Goal: Task Accomplishment & Management: Complete application form

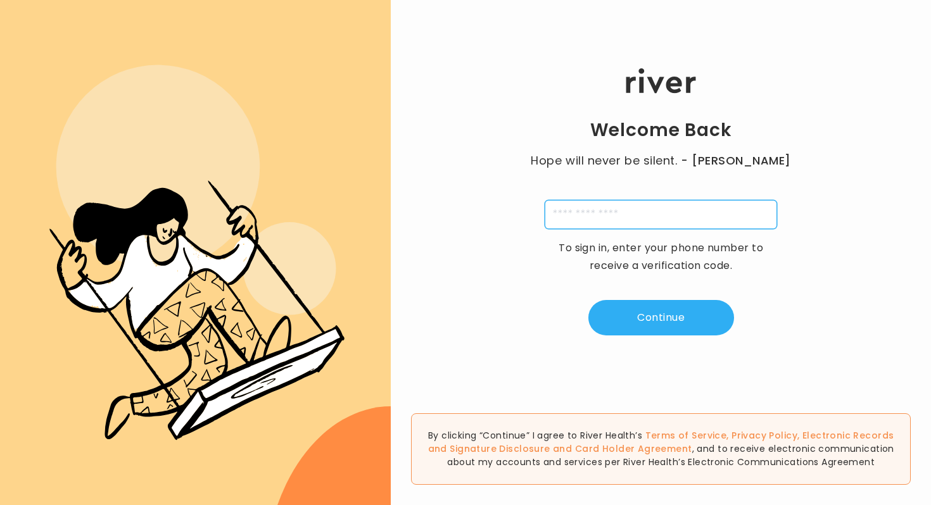
click at [602, 215] on input "tel" at bounding box center [661, 214] width 232 height 29
type input "**********"
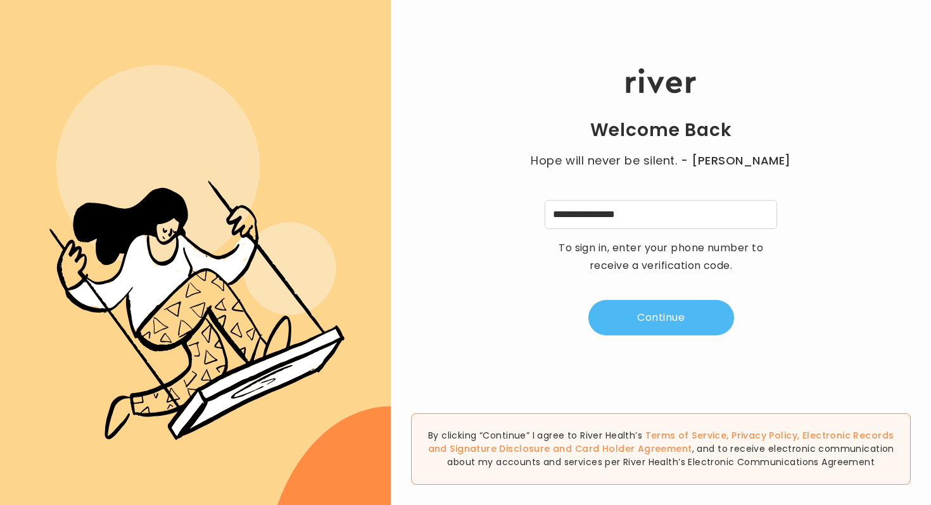
click at [634, 313] on button "Continue" at bounding box center [661, 317] width 146 height 35
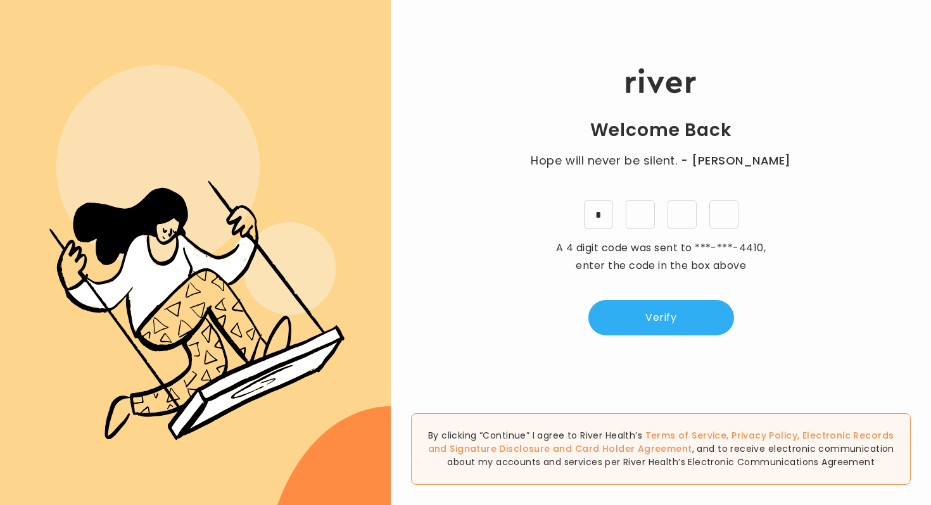
type input "*"
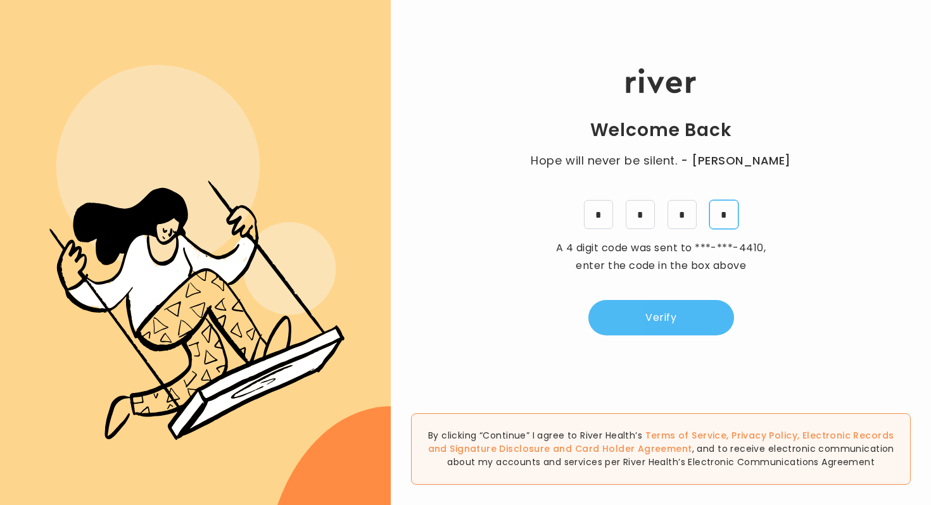
type input "*"
click at [686, 319] on button "Verify" at bounding box center [661, 317] width 146 height 35
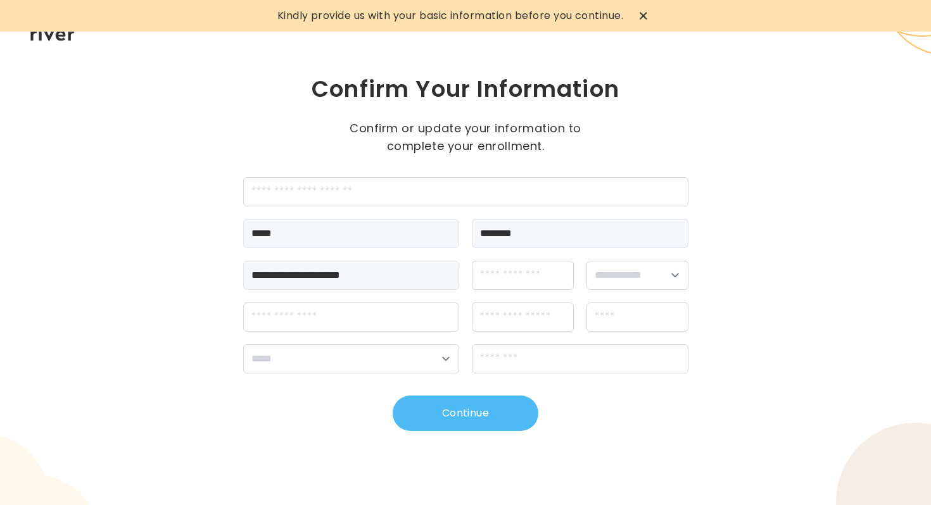
click at [505, 402] on button "Continue" at bounding box center [466, 413] width 146 height 35
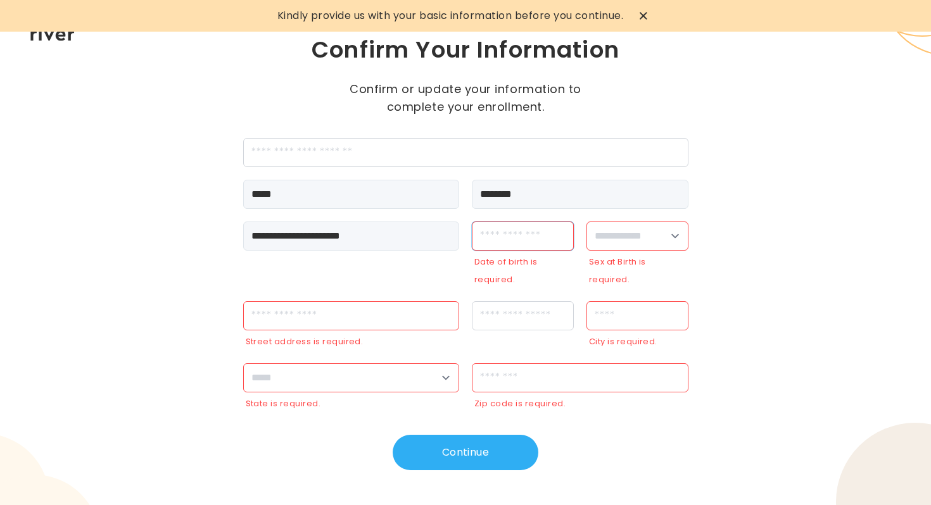
click at [517, 240] on input "dateOfBirth" at bounding box center [523, 236] width 102 height 29
type input "**********"
click at [664, 240] on select "**********" at bounding box center [637, 236] width 102 height 29
select select "******"
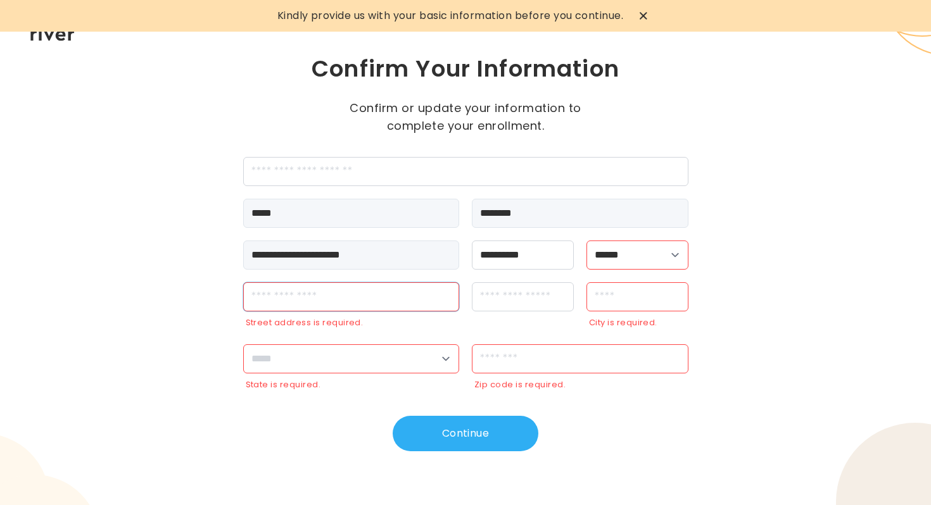
click at [391, 301] on input "streetAddress" at bounding box center [351, 296] width 217 height 29
type input "**********"
type input "********"
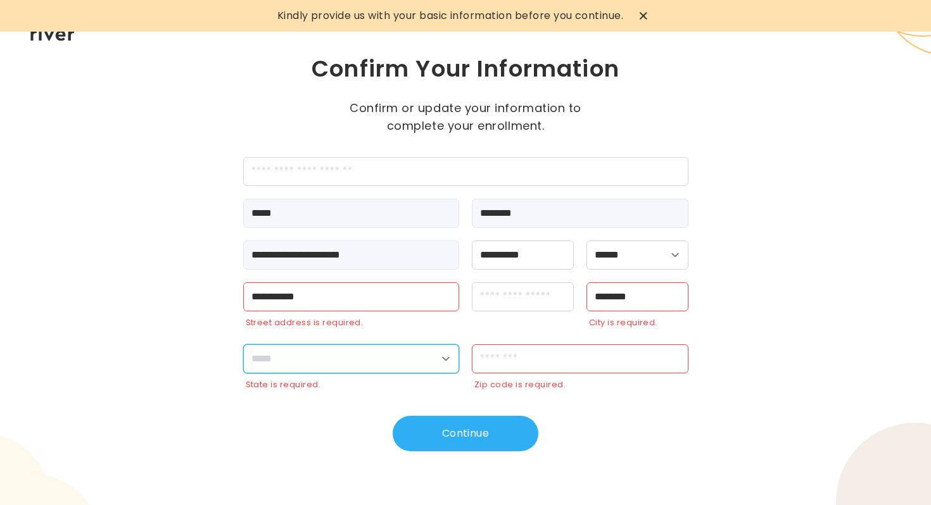
select select "**"
type input "*****"
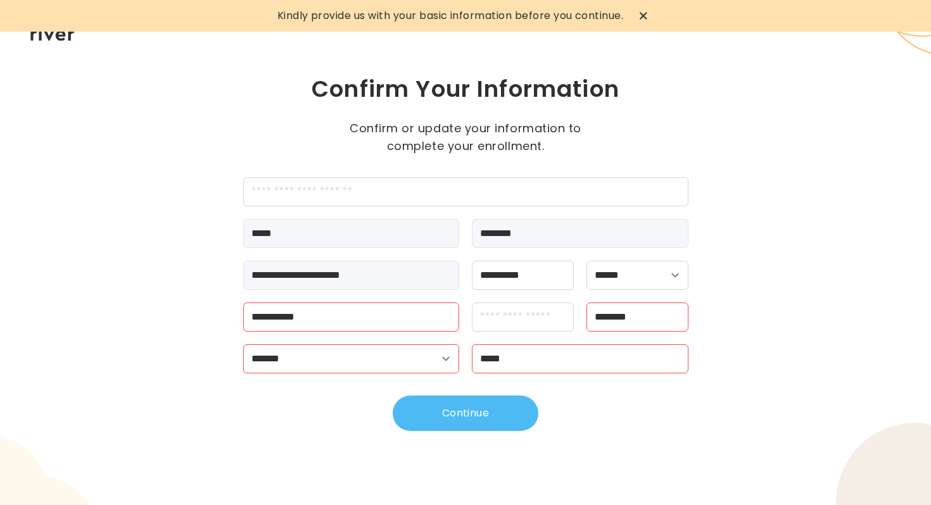
click at [486, 408] on button "Continue" at bounding box center [466, 413] width 146 height 35
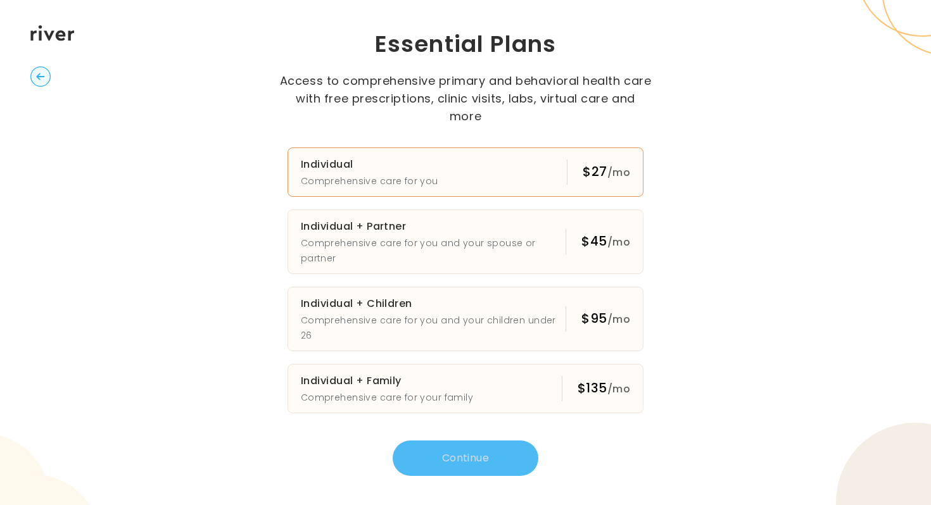
click at [608, 161] on button "Individual Comprehensive care for you $27 /mo" at bounding box center [465, 172] width 356 height 49
click at [491, 441] on button "Continue" at bounding box center [466, 458] width 146 height 35
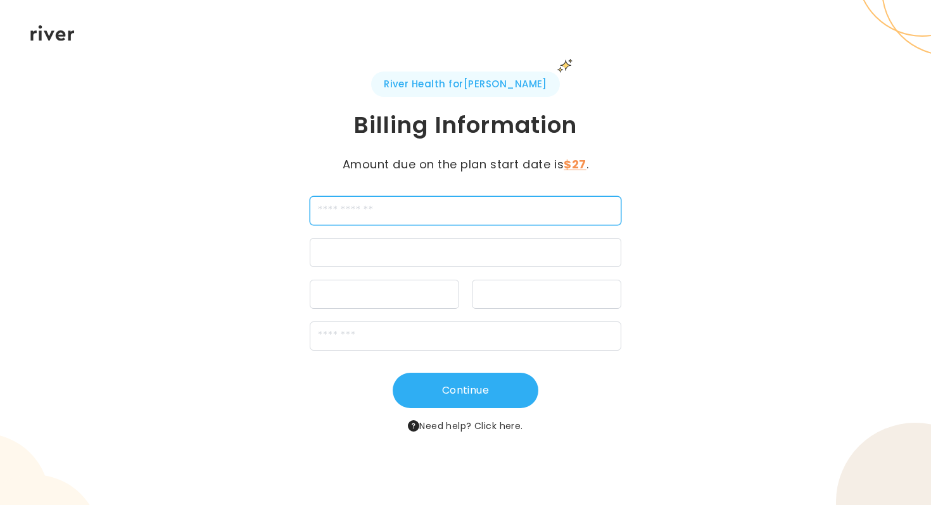
click at [512, 205] on input "cardName" at bounding box center [466, 210] width 312 height 29
type input "**********"
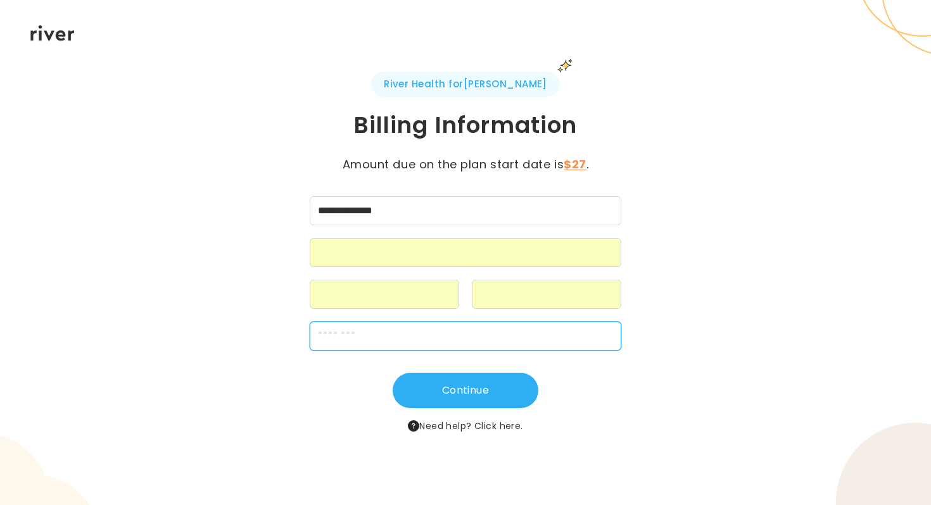
click at [474, 331] on input "zipCode" at bounding box center [466, 336] width 312 height 29
type input "*****"
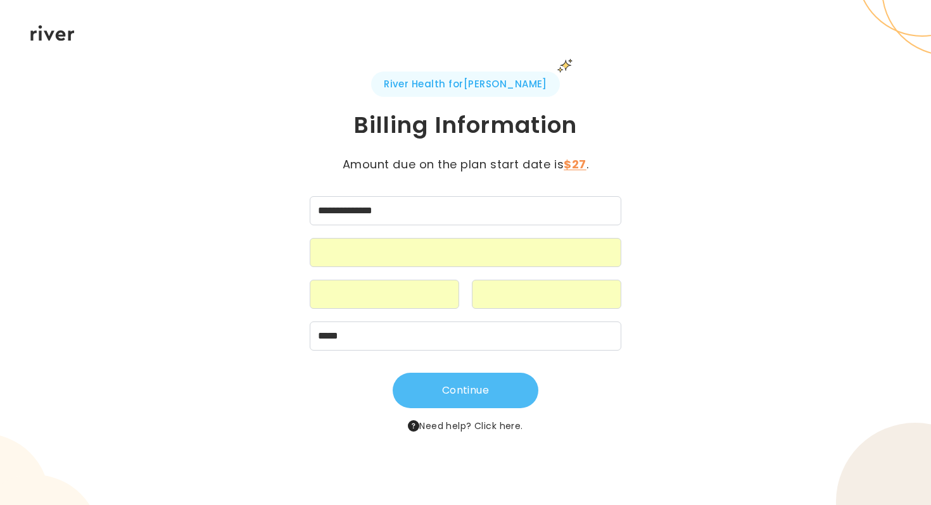
click at [470, 390] on button "Continue" at bounding box center [466, 390] width 146 height 35
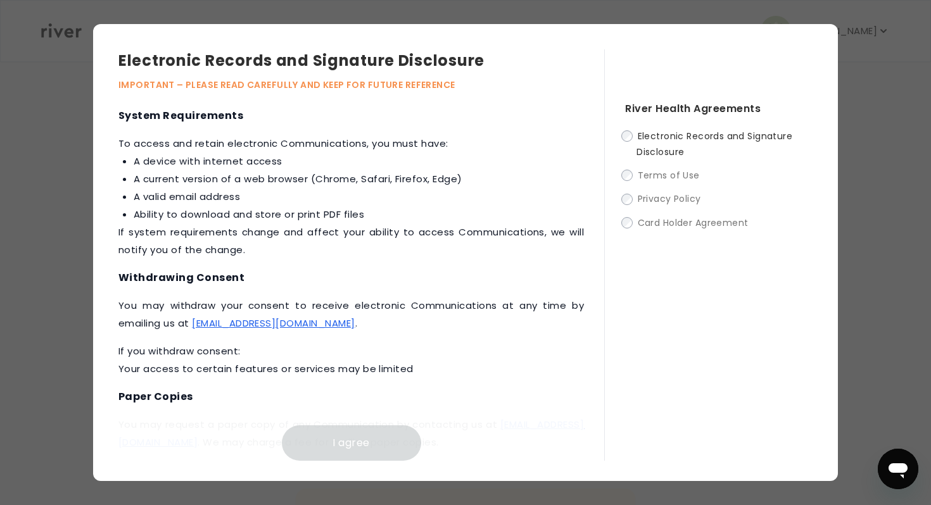
scroll to position [607, 0]
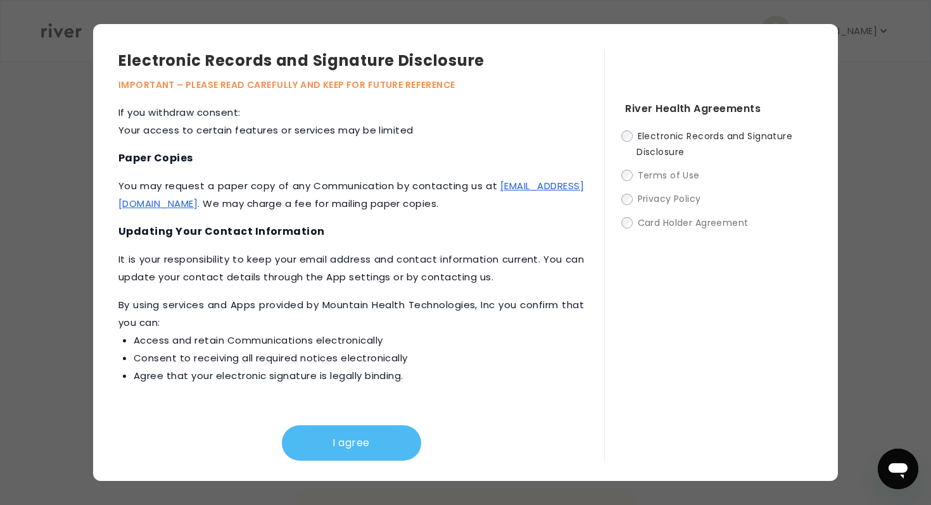
click at [344, 436] on button "I agree" at bounding box center [351, 442] width 139 height 35
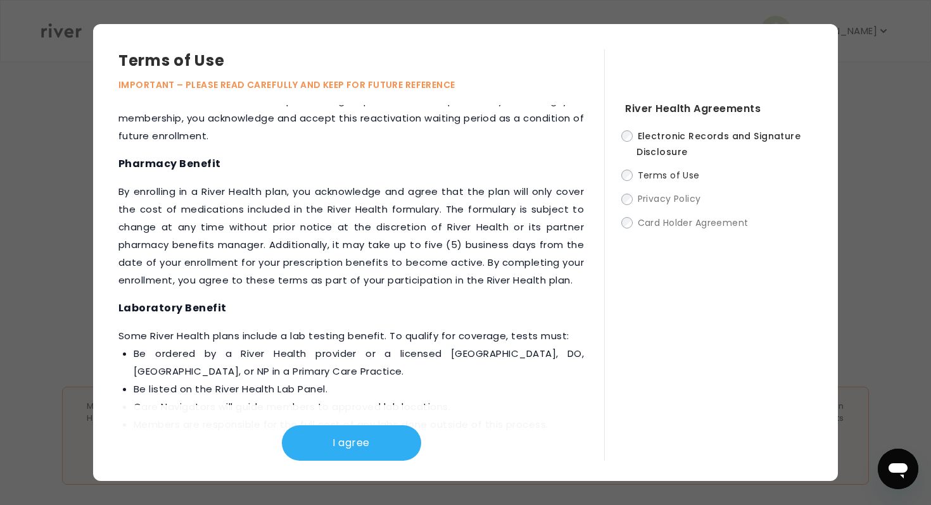
scroll to position [1665, 0]
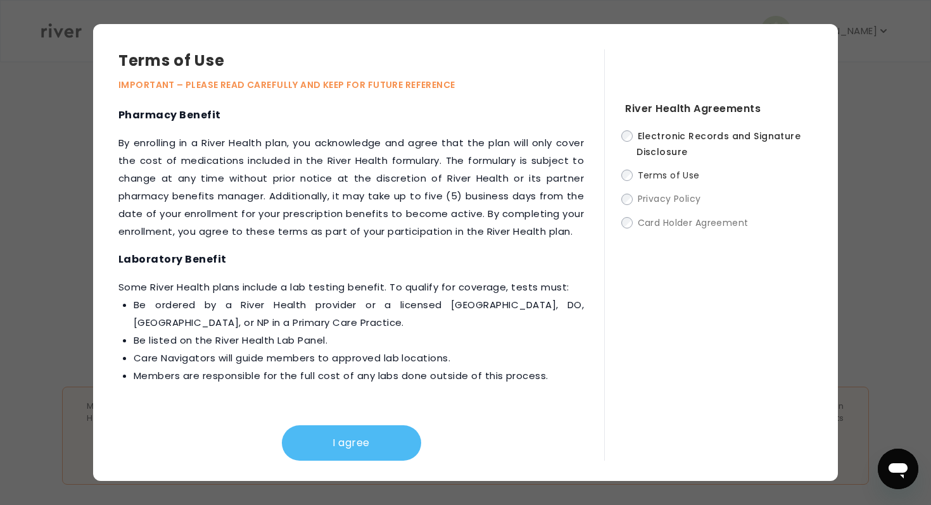
click at [366, 439] on button "I agree" at bounding box center [351, 442] width 139 height 35
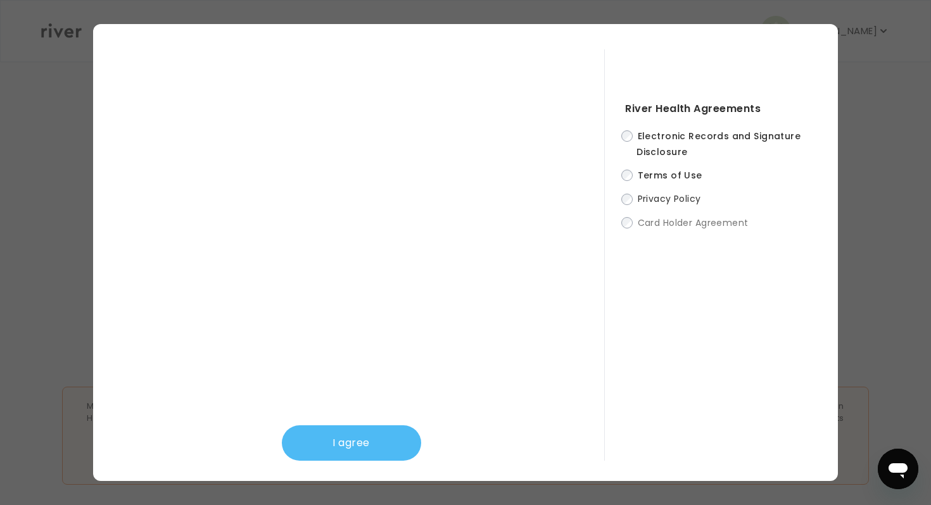
click at [369, 436] on button "I agree" at bounding box center [351, 442] width 139 height 35
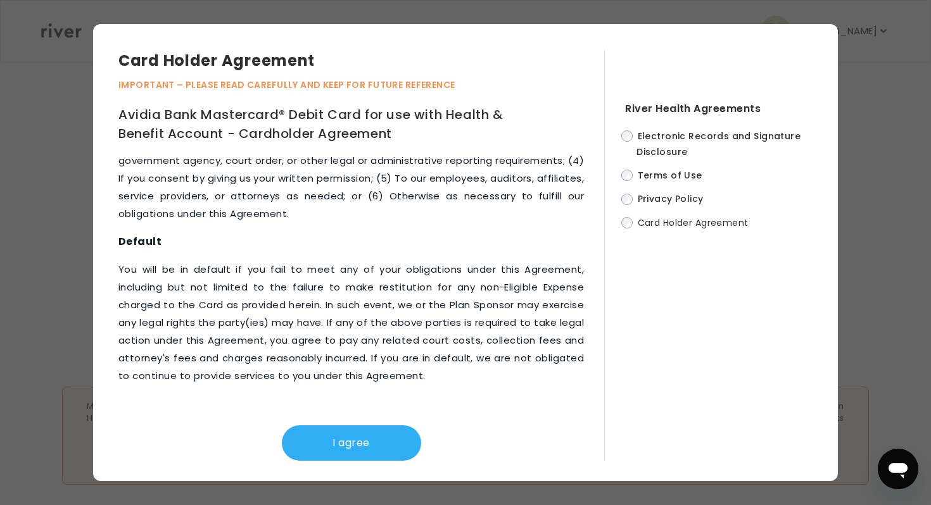
scroll to position [469, 0]
click at [377, 442] on button "I agree" at bounding box center [351, 442] width 139 height 35
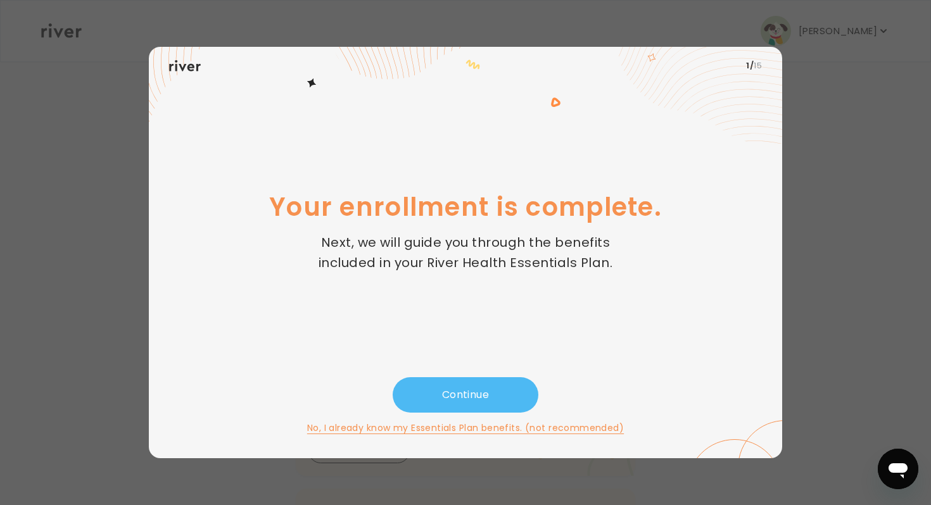
click at [439, 393] on button "Continue" at bounding box center [466, 394] width 146 height 35
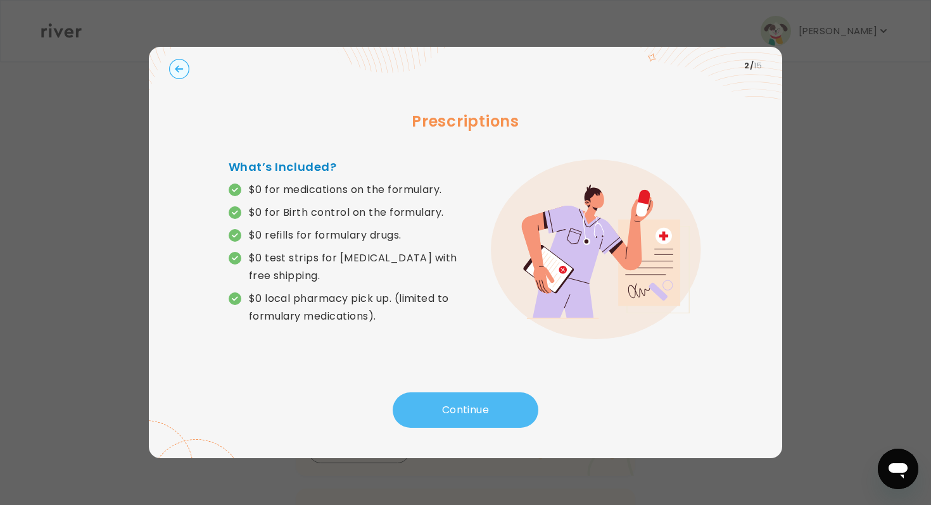
click at [442, 394] on button "Continue" at bounding box center [466, 410] width 146 height 35
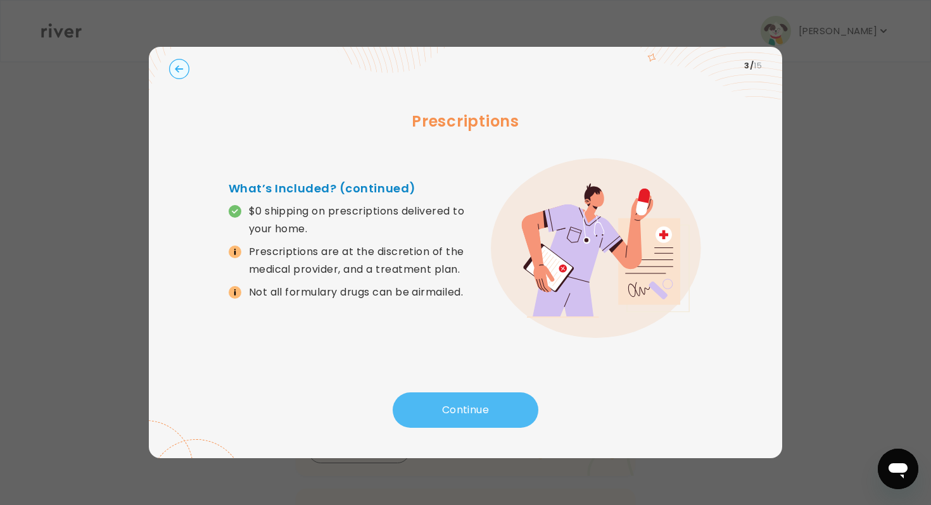
click at [443, 401] on button "Continue" at bounding box center [466, 410] width 146 height 35
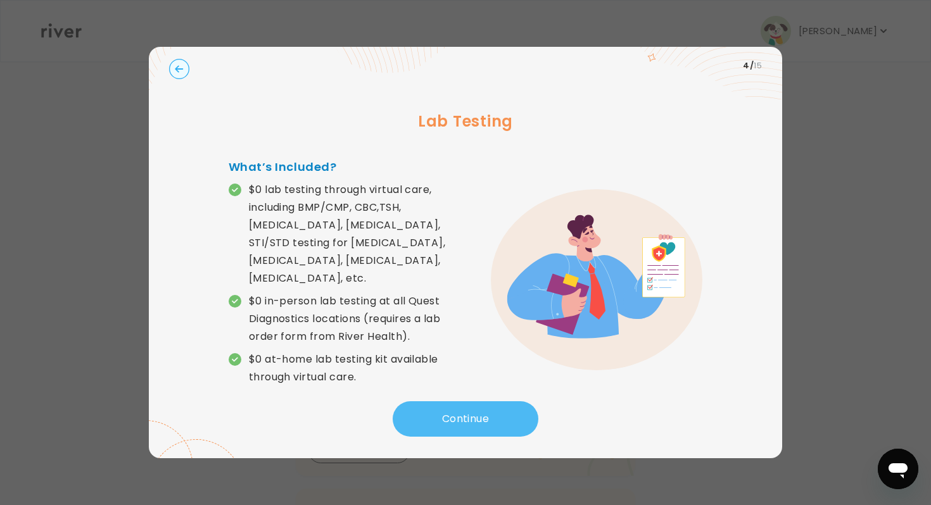
click at [443, 401] on button "Continue" at bounding box center [466, 418] width 146 height 35
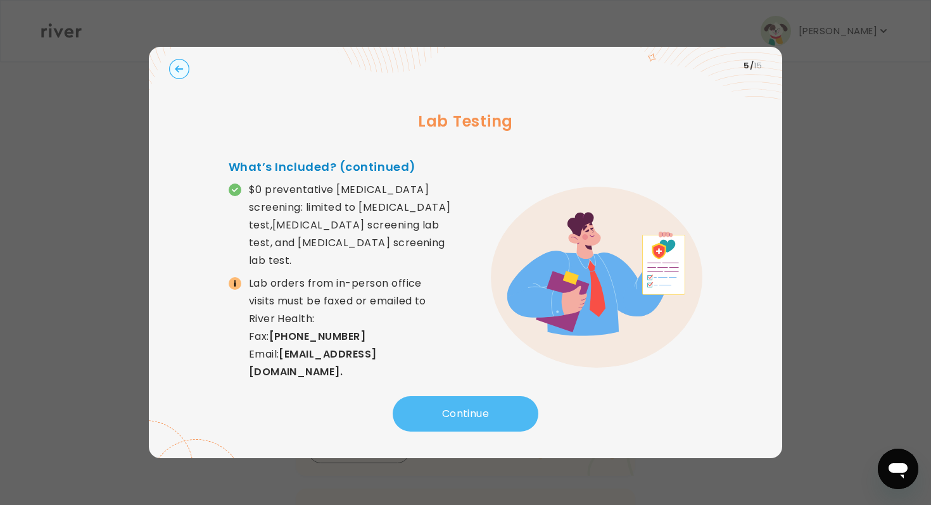
click at [443, 401] on button "Continue" at bounding box center [466, 413] width 146 height 35
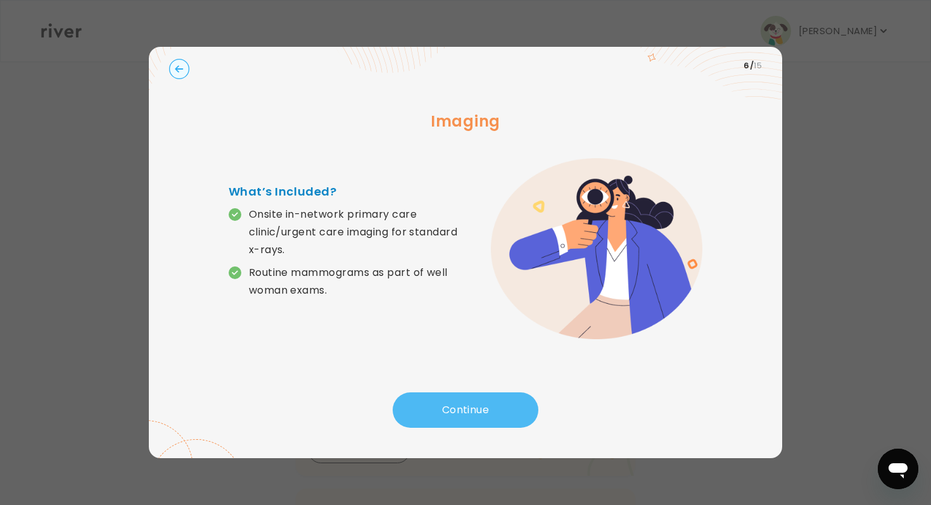
click at [443, 401] on button "Continue" at bounding box center [466, 410] width 146 height 35
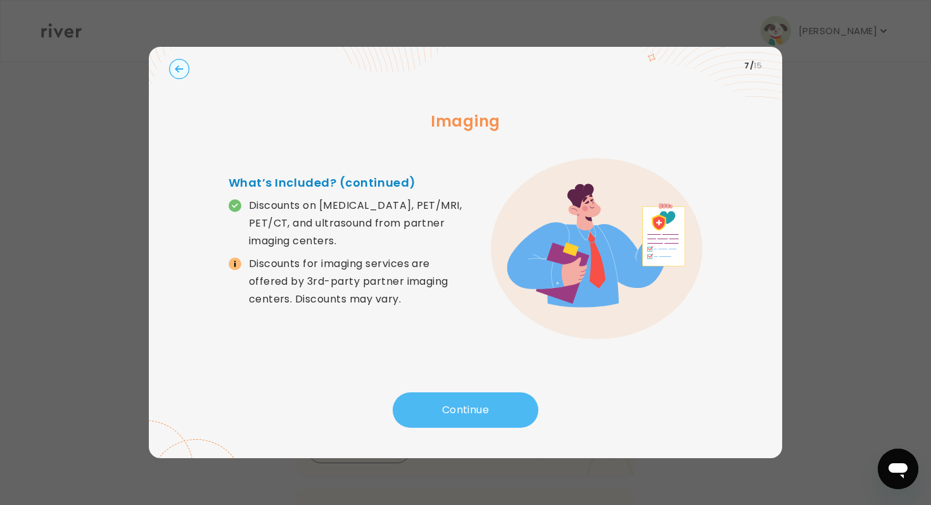
click at [443, 401] on button "Continue" at bounding box center [466, 410] width 146 height 35
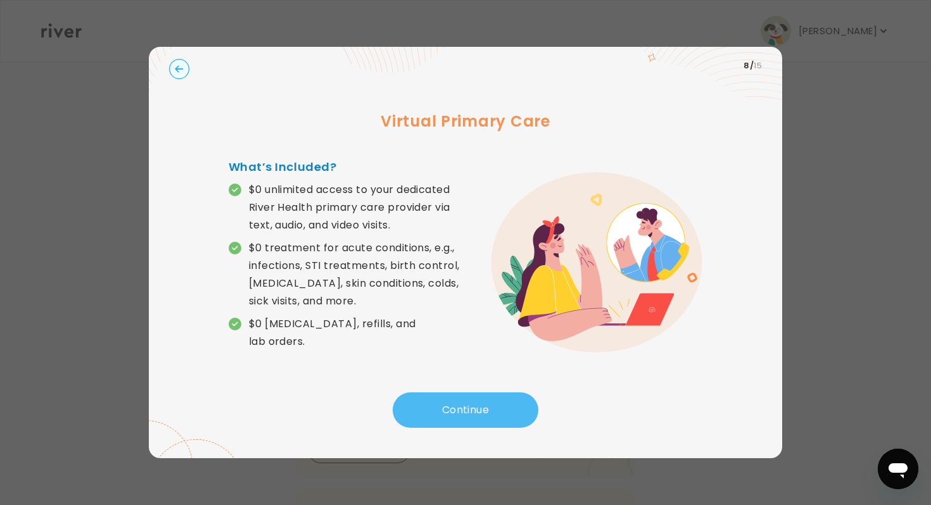
click at [443, 401] on button "Continue" at bounding box center [466, 410] width 146 height 35
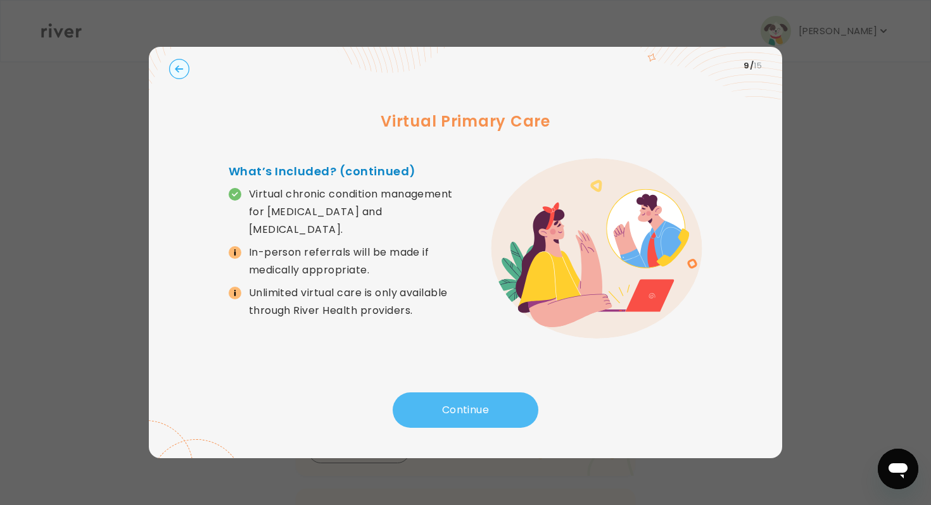
click at [443, 401] on button "Continue" at bounding box center [466, 410] width 146 height 35
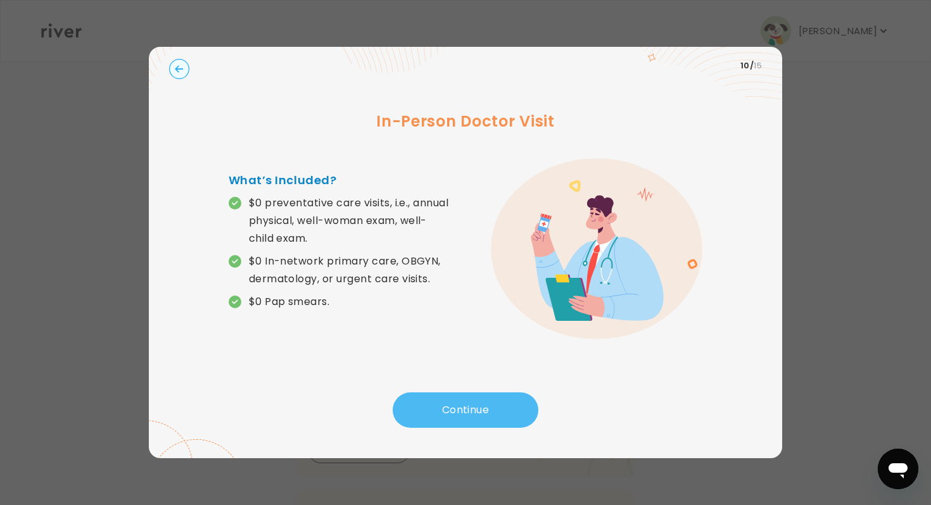
click at [443, 401] on button "Continue" at bounding box center [466, 410] width 146 height 35
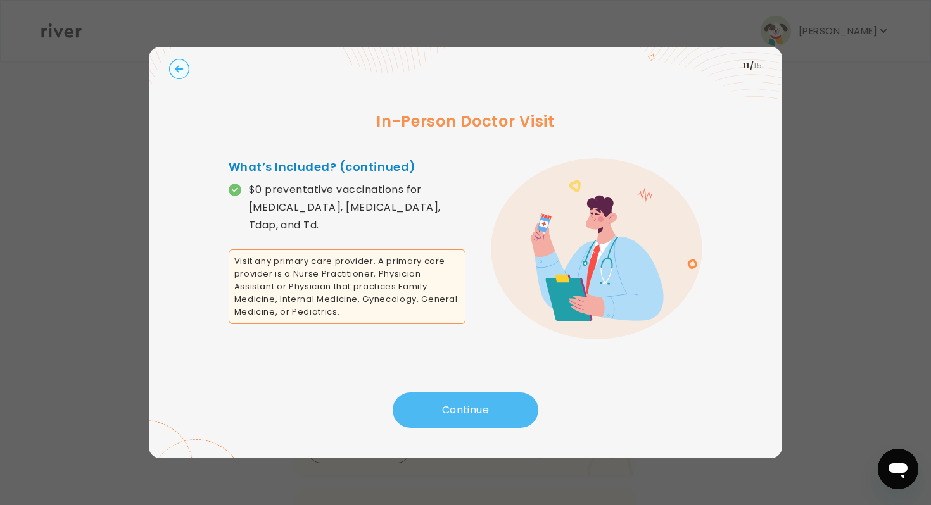
click at [443, 401] on button "Continue" at bounding box center [466, 410] width 146 height 35
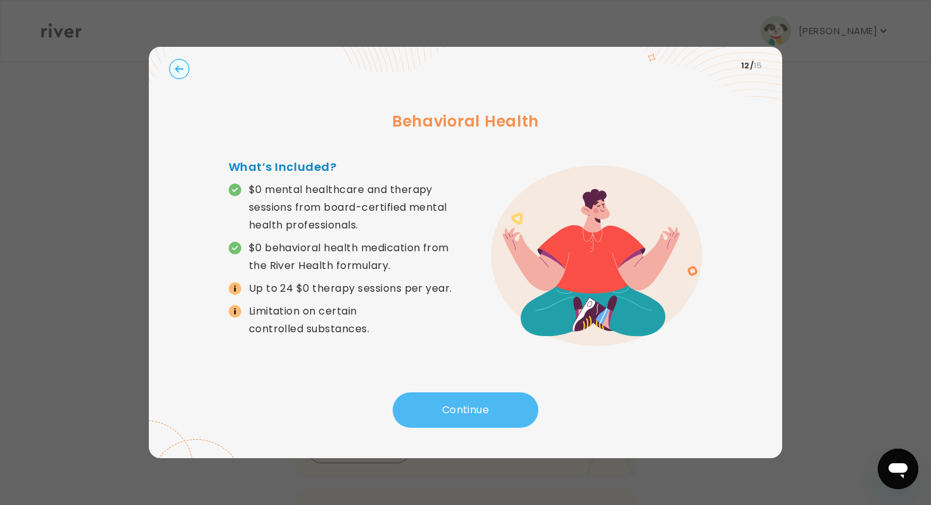
click at [443, 401] on button "Continue" at bounding box center [466, 410] width 146 height 35
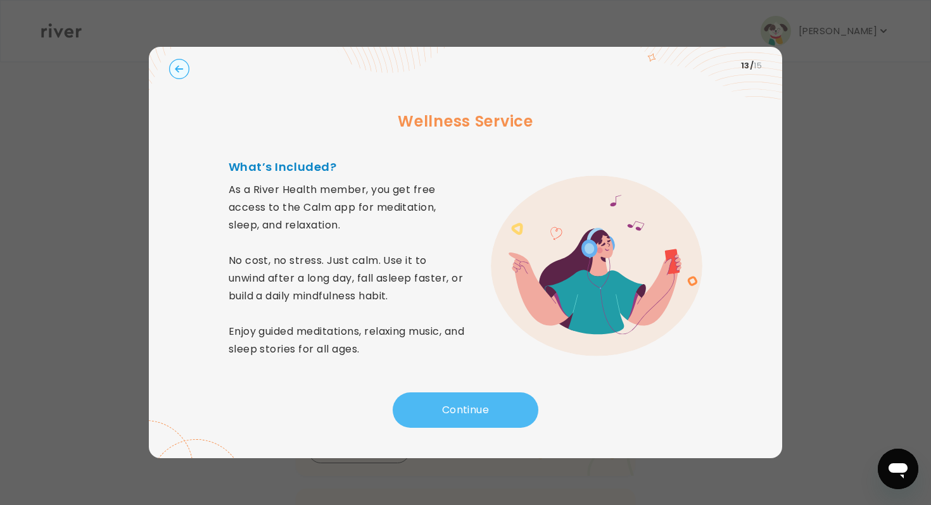
click at [443, 401] on button "Continue" at bounding box center [466, 410] width 146 height 35
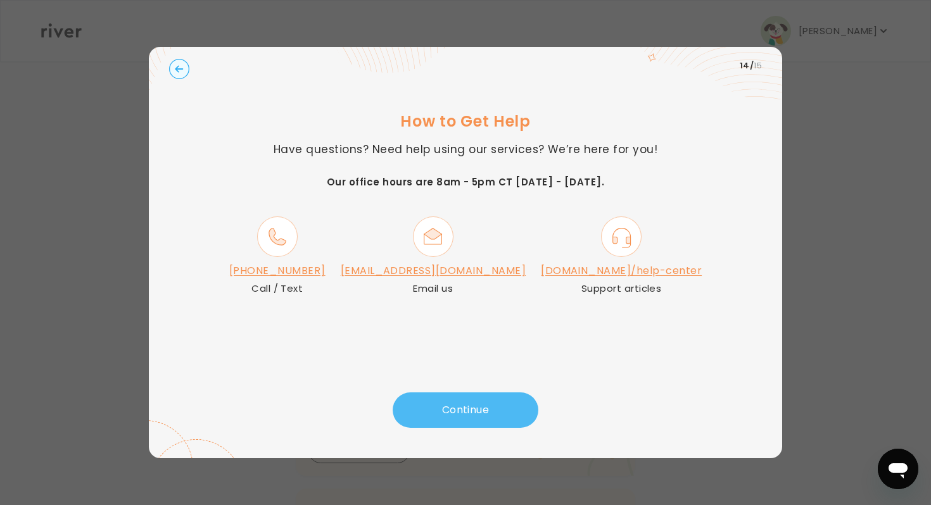
click at [443, 401] on button "Continue" at bounding box center [466, 410] width 146 height 35
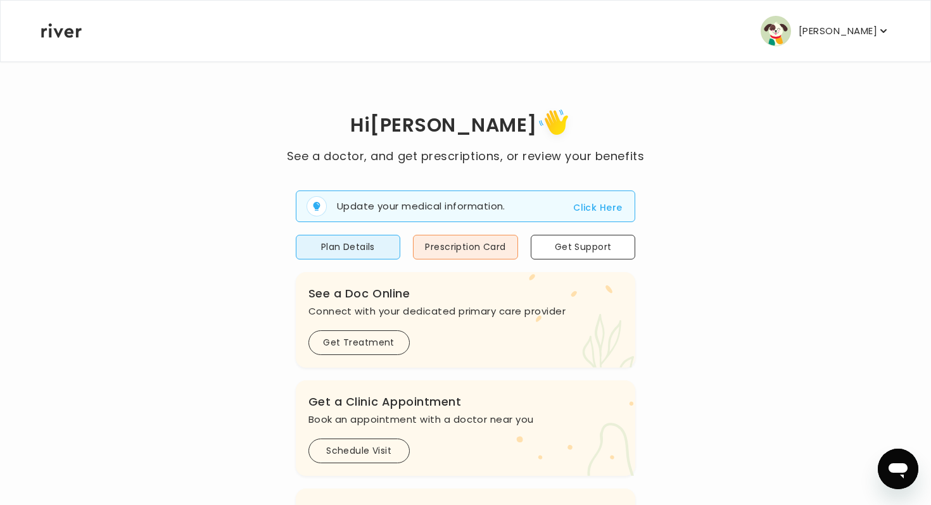
click at [849, 33] on p "[PERSON_NAME]" at bounding box center [837, 31] width 79 height 18
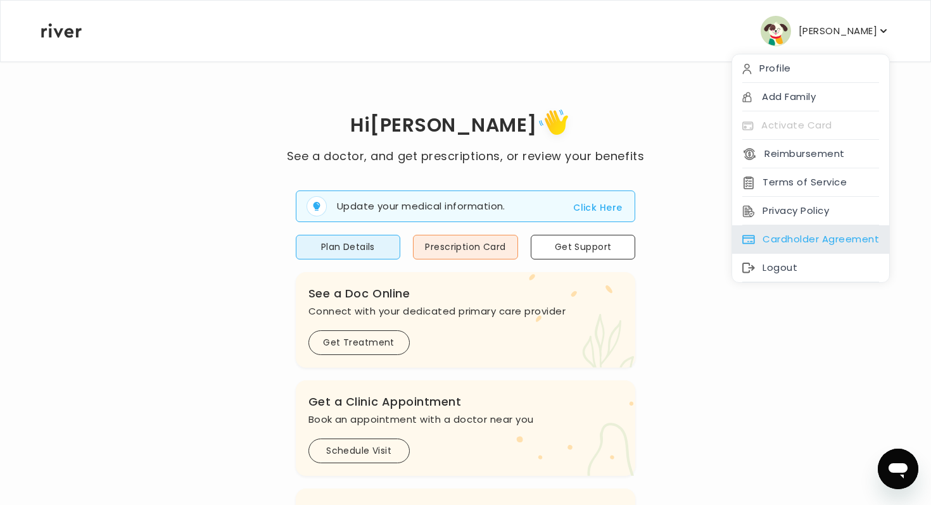
click at [766, 235] on div "Cardholder Agreement" at bounding box center [810, 239] width 157 height 28
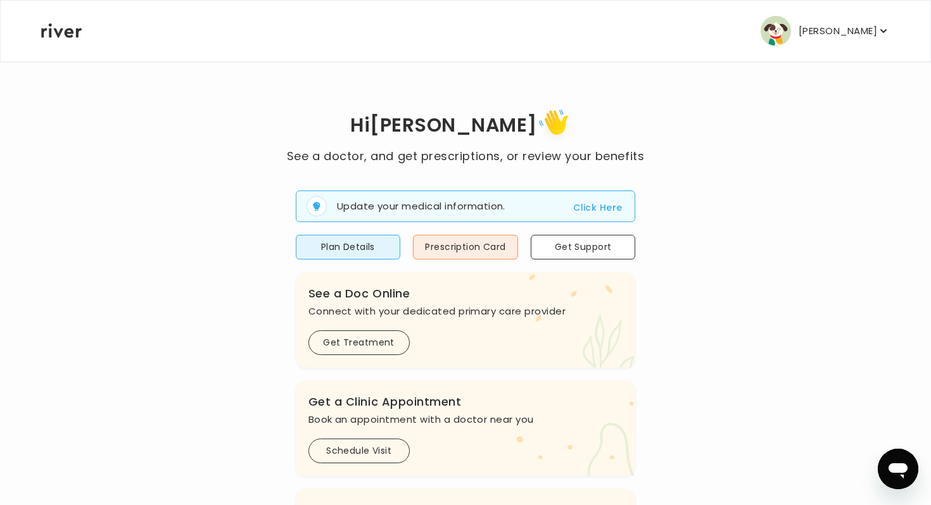
click at [805, 23] on p "[PERSON_NAME]" at bounding box center [837, 31] width 79 height 18
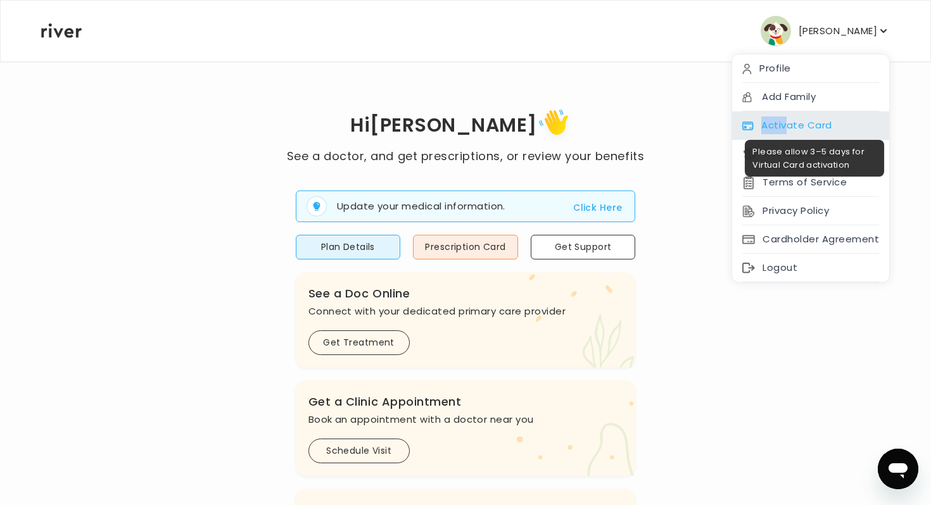
drag, startPoint x: 788, startPoint y: 113, endPoint x: 788, endPoint y: 125, distance: 12.0
click at [788, 125] on div "Activate Card" at bounding box center [810, 125] width 157 height 28
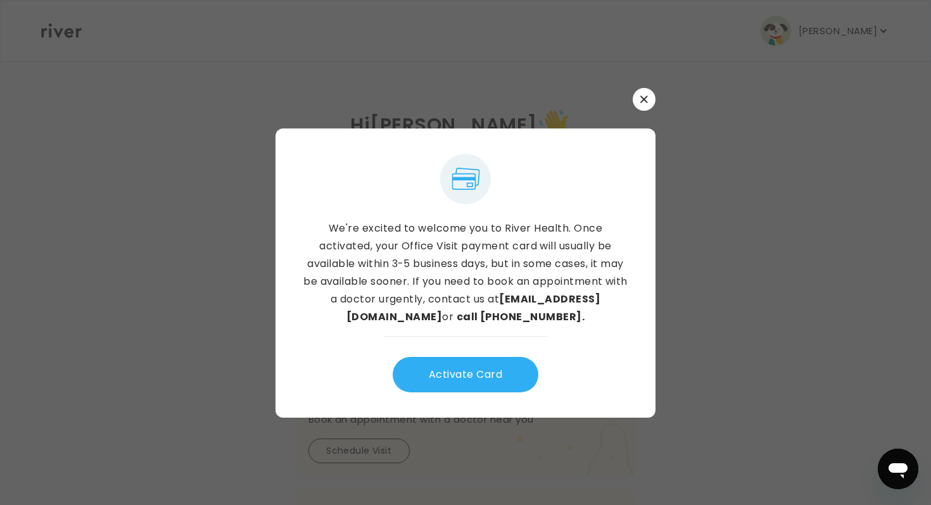
click at [638, 98] on button "button" at bounding box center [644, 99] width 23 height 23
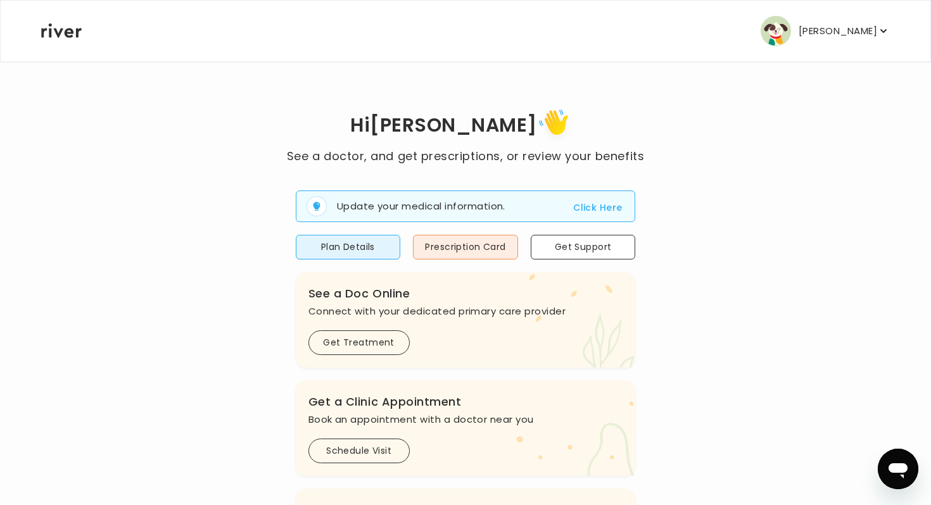
click at [874, 39] on p "[PERSON_NAME]" at bounding box center [837, 31] width 79 height 18
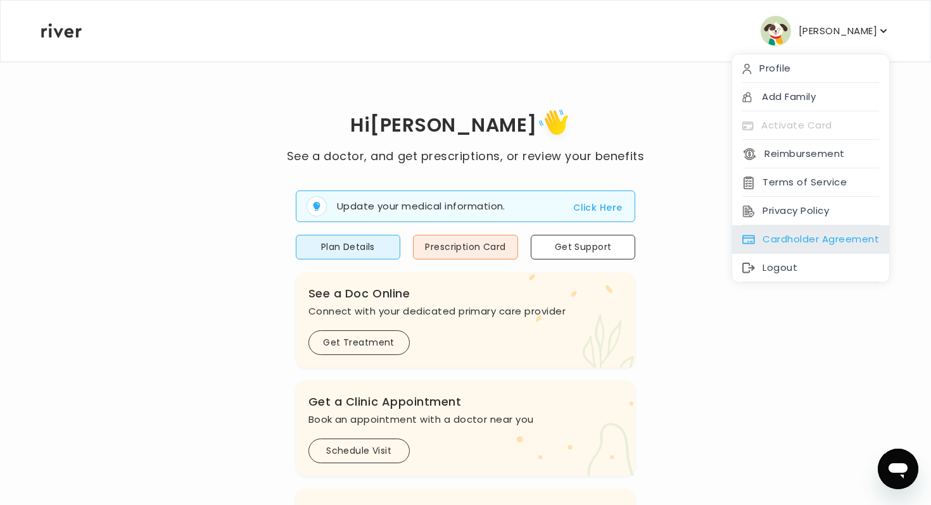
click at [819, 243] on div "Cardholder Agreement" at bounding box center [810, 239] width 157 height 28
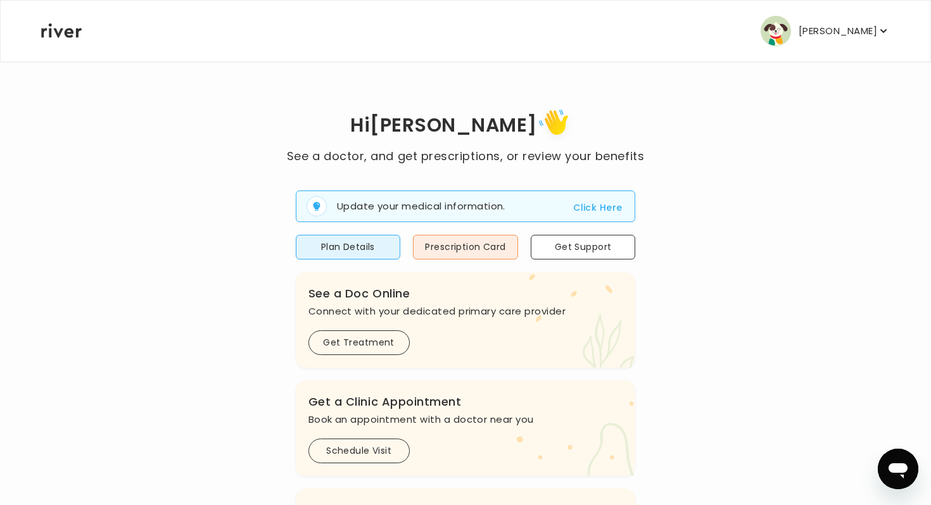
click at [622, 205] on span "Update your medical information. Click Here" at bounding box center [466, 207] width 340 height 32
click at [605, 203] on button "Click Here" at bounding box center [597, 207] width 49 height 15
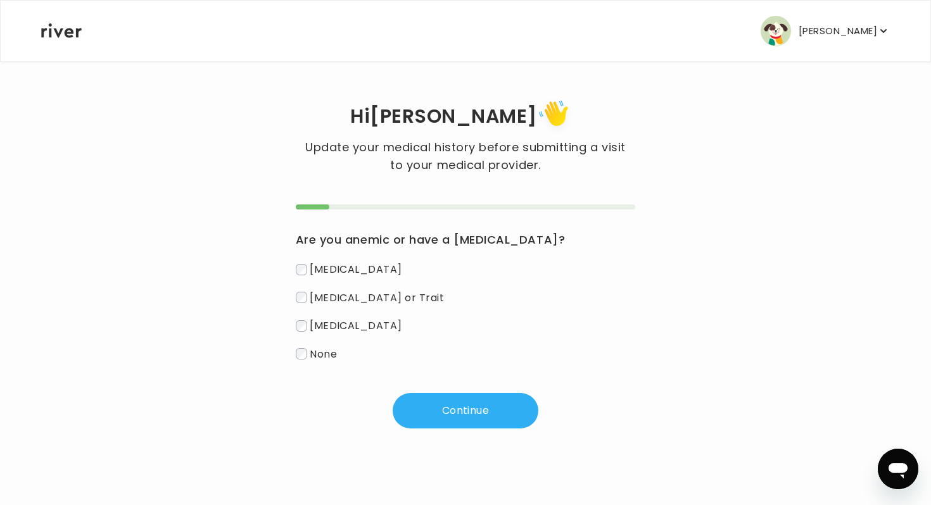
click at [319, 358] on span "None" at bounding box center [323, 353] width 27 height 15
click at [434, 415] on button "Continue" at bounding box center [466, 410] width 146 height 35
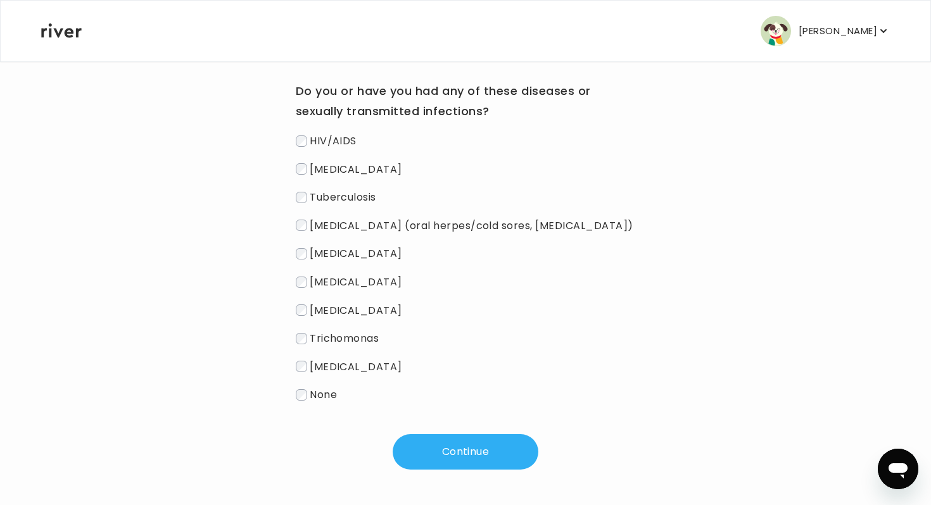
scroll to position [152, 0]
click at [310, 401] on span "None" at bounding box center [323, 394] width 27 height 15
click at [496, 439] on button "Continue" at bounding box center [466, 451] width 146 height 35
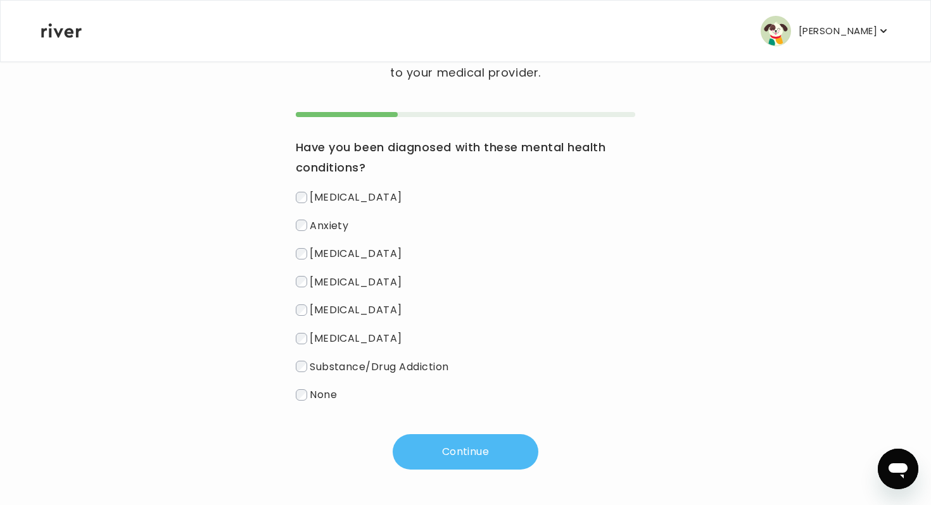
scroll to position [95, 0]
click at [336, 396] on span "None" at bounding box center [323, 394] width 27 height 15
click at [500, 467] on button "Continue" at bounding box center [466, 451] width 146 height 35
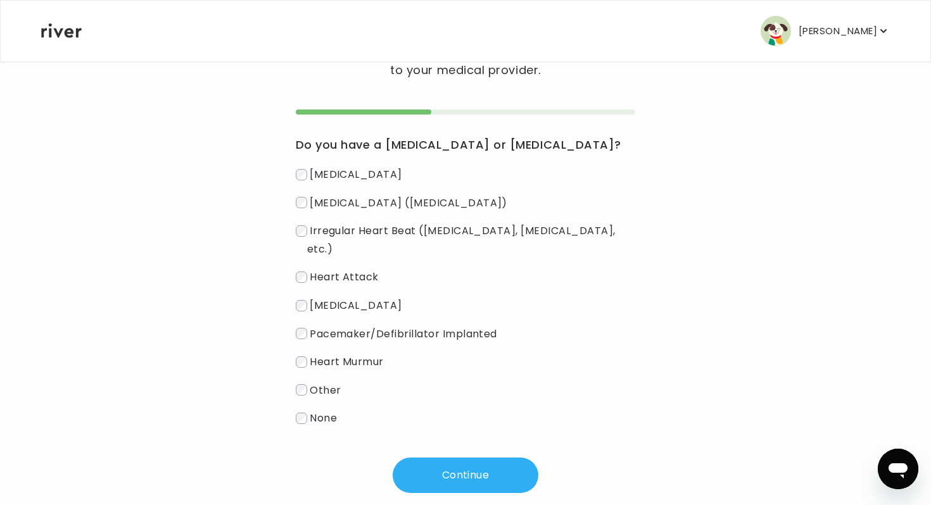
click at [325, 411] on span "None" at bounding box center [323, 418] width 27 height 15
click at [450, 489] on div "Hi [PERSON_NAME] Update your medical history before submitting a visit to your …" at bounding box center [466, 247] width 850 height 563
click at [450, 467] on button "Continue" at bounding box center [466, 475] width 146 height 35
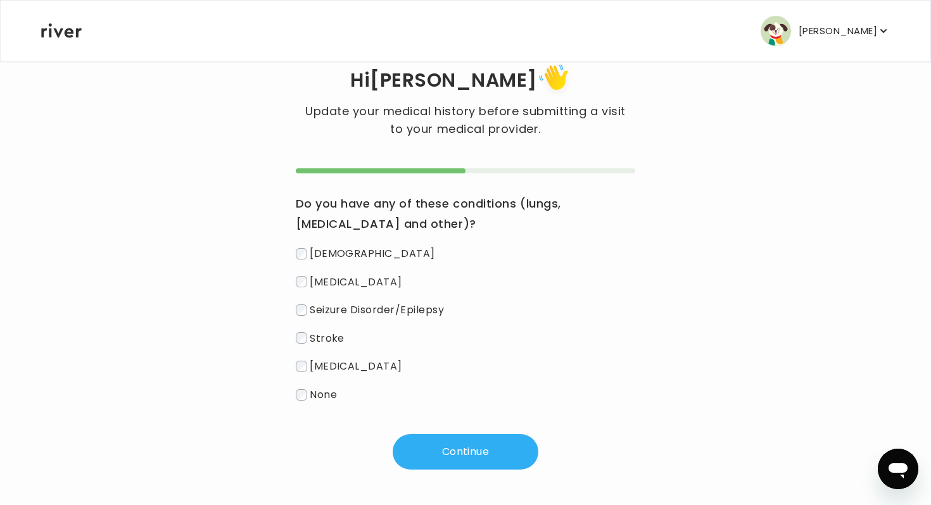
click at [316, 382] on div "[MEDICAL_DATA] [MEDICAL_DATA] Seizure Disorder/Epilepsy Stroke [MEDICAL_DATA] N…" at bounding box center [466, 324] width 340 height 160
click at [322, 398] on span "None" at bounding box center [323, 394] width 27 height 15
click at [469, 470] on div "Hi [PERSON_NAME] Update your medical history before submitting a visit to your …" at bounding box center [466, 265] width 850 height 481
click at [467, 460] on button "Continue" at bounding box center [466, 451] width 146 height 35
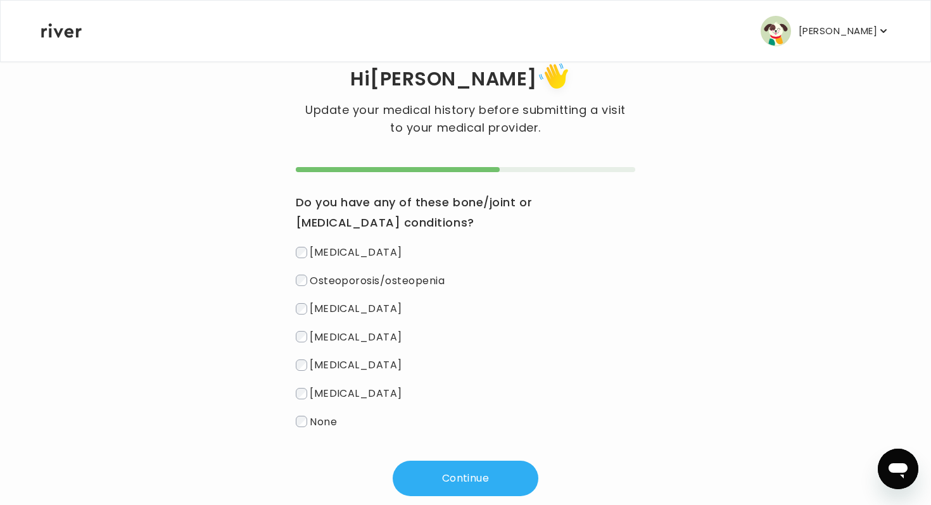
click at [310, 423] on span "None" at bounding box center [323, 421] width 27 height 15
click at [448, 471] on button "Continue" at bounding box center [466, 478] width 146 height 35
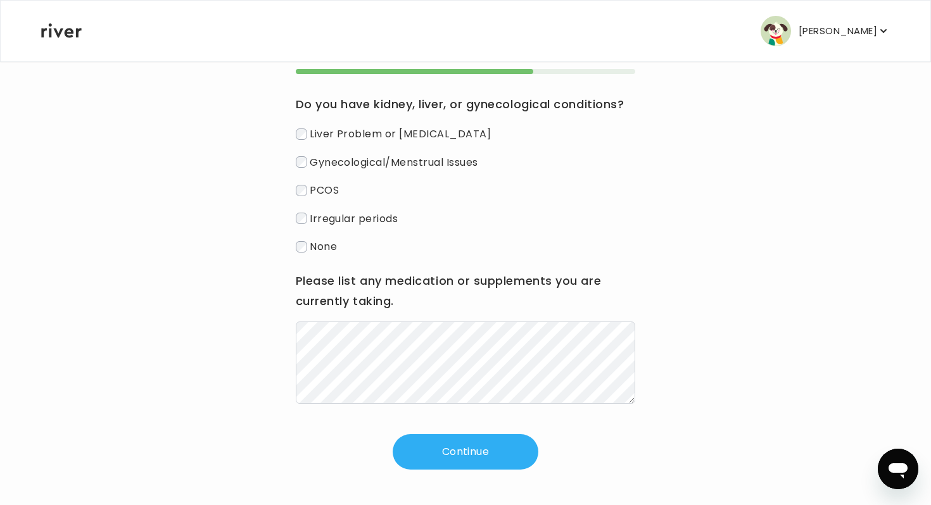
scroll to position [137, 0]
click at [332, 251] on span "None" at bounding box center [323, 246] width 27 height 15
click at [434, 456] on button "Continue" at bounding box center [466, 451] width 146 height 35
click at [418, 441] on button "Continue" at bounding box center [466, 451] width 146 height 35
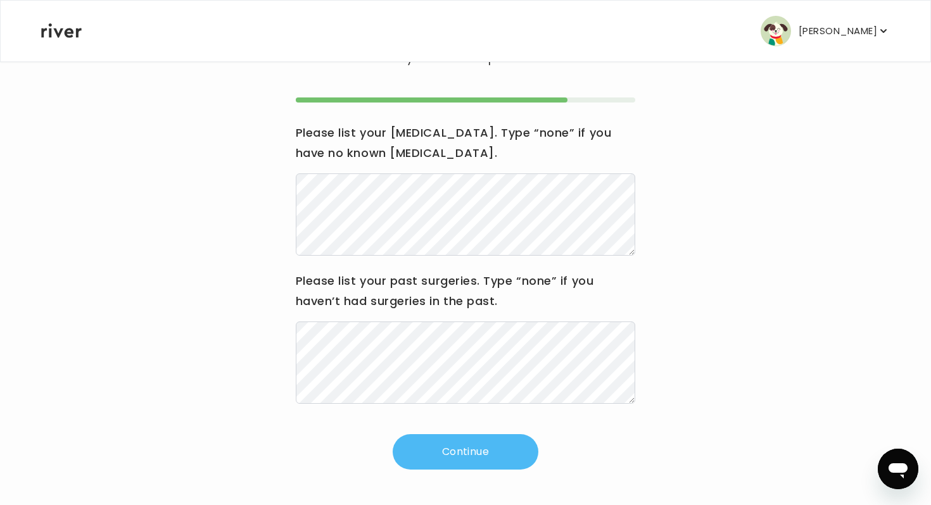
click at [418, 441] on button "Continue" at bounding box center [466, 451] width 146 height 35
click at [472, 456] on button "Continue" at bounding box center [466, 451] width 146 height 35
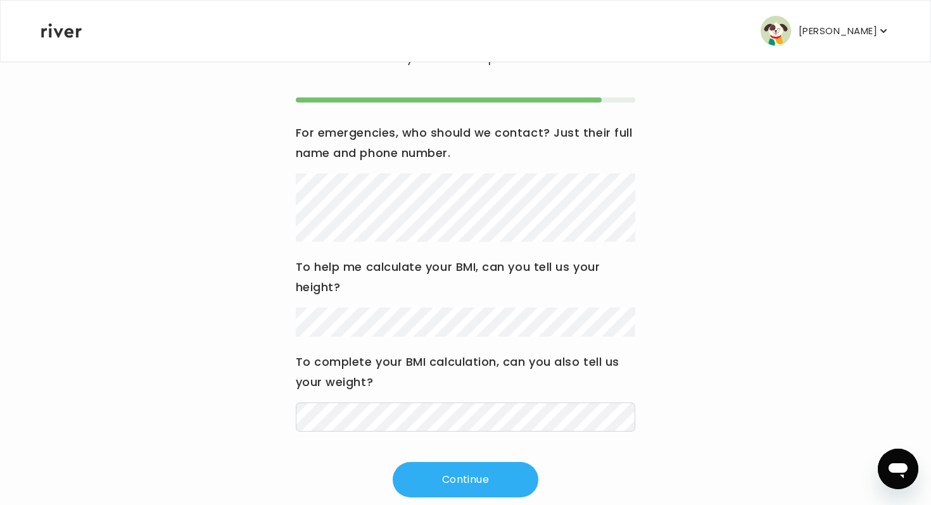
click at [324, 305] on div "To help me calculate your BMI, can you tell us your height?" at bounding box center [466, 297] width 340 height 80
click at [423, 465] on button "Continue" at bounding box center [466, 479] width 146 height 35
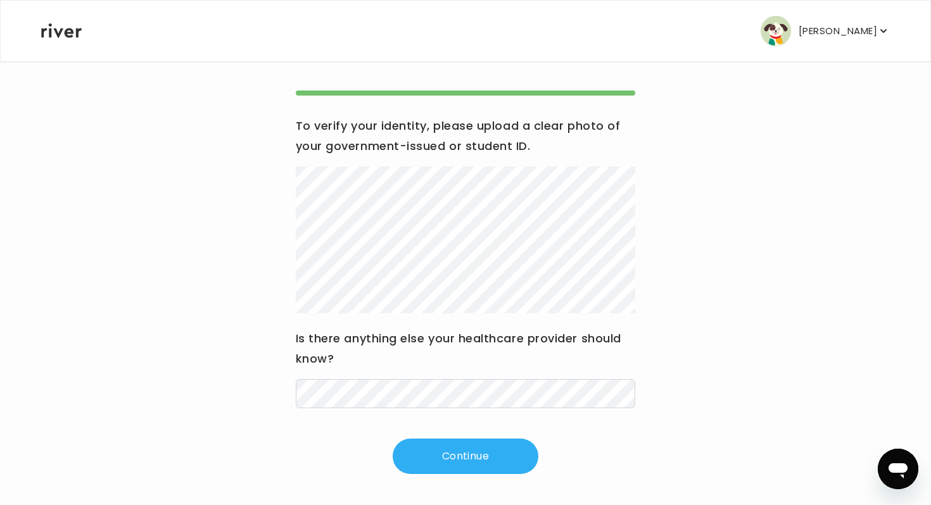
scroll to position [118, 0]
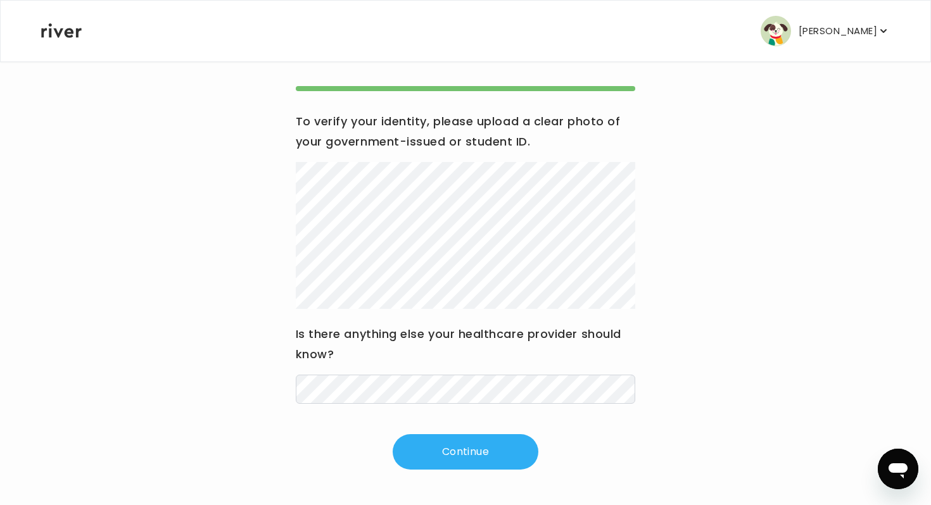
click at [856, 26] on p "[PERSON_NAME]" at bounding box center [837, 31] width 79 height 18
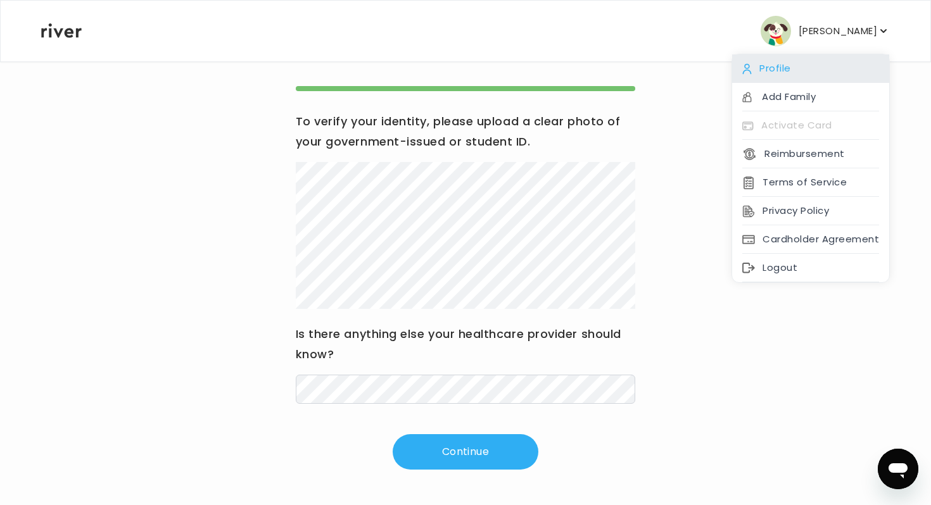
click at [767, 63] on div "Profile" at bounding box center [810, 68] width 157 height 28
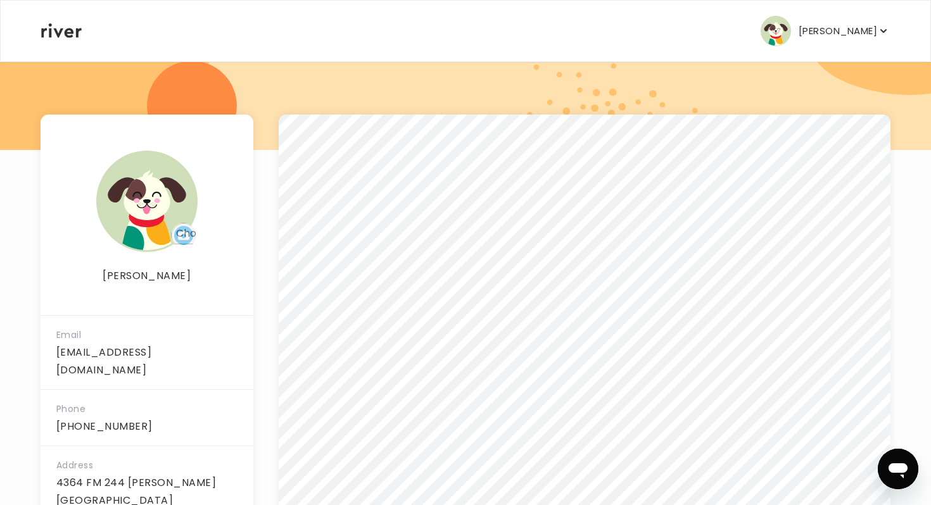
scroll to position [151, 0]
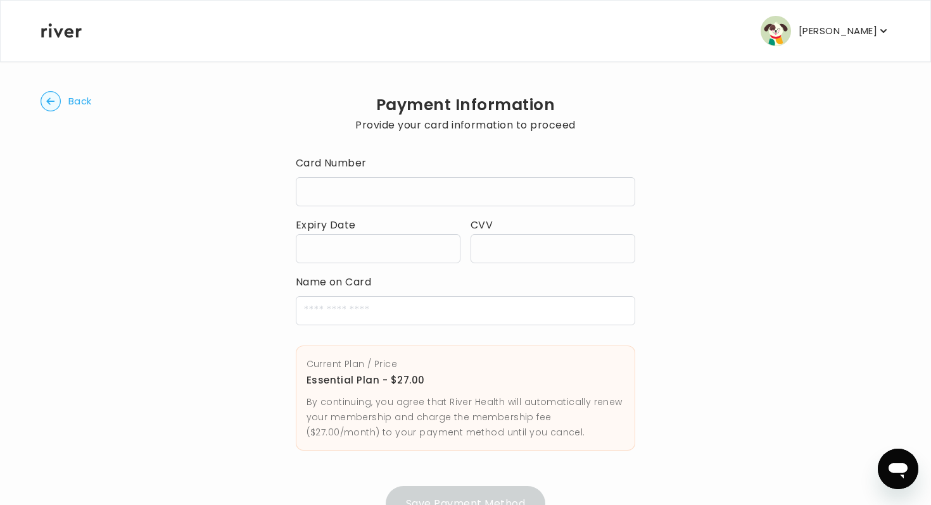
scroll to position [52, 0]
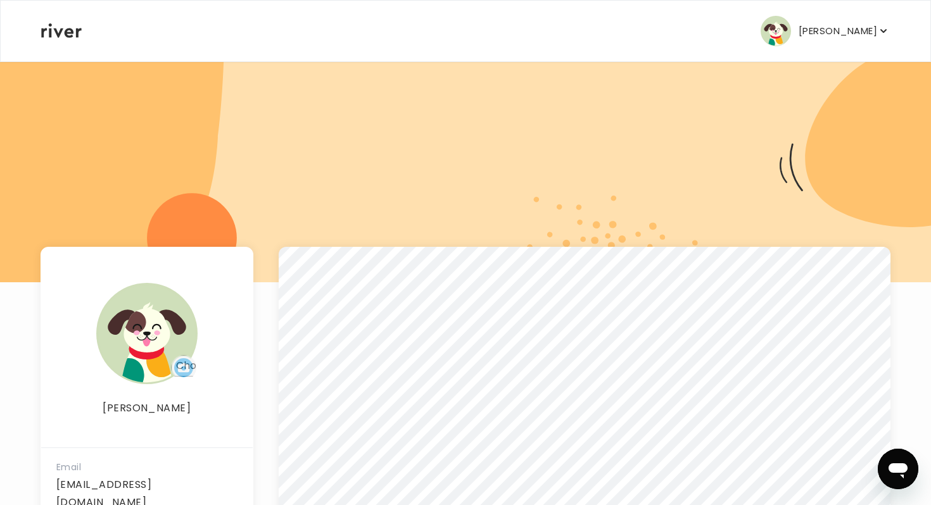
click at [58, 32] on icon at bounding box center [61, 30] width 41 height 15
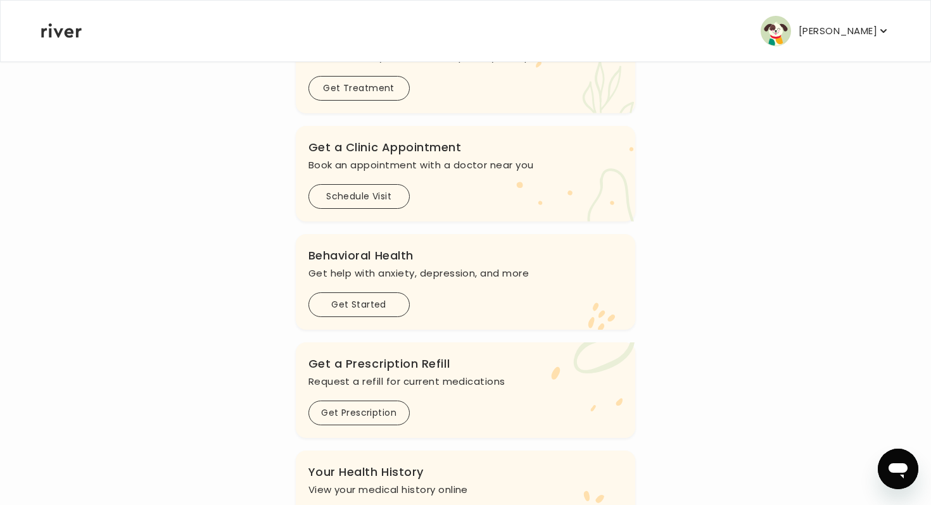
scroll to position [248, 0]
